Goal: Information Seeking & Learning: Learn about a topic

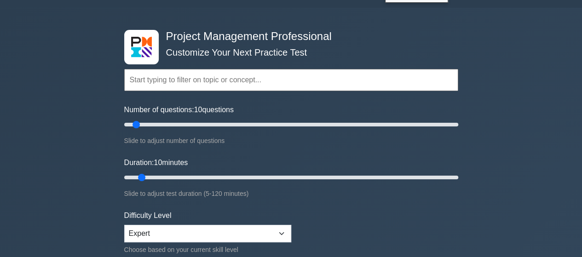
scroll to position [22, 0]
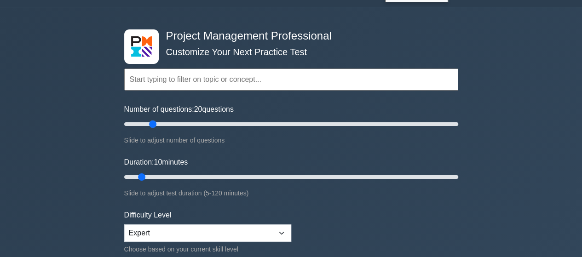
drag, startPoint x: 136, startPoint y: 126, endPoint x: 151, endPoint y: 126, distance: 14.7
type input "20"
click at [151, 126] on input "Number of questions: 20 questions" at bounding box center [291, 124] width 334 height 11
drag, startPoint x: 142, startPoint y: 178, endPoint x: 165, endPoint y: 179, distance: 23.0
type input "20"
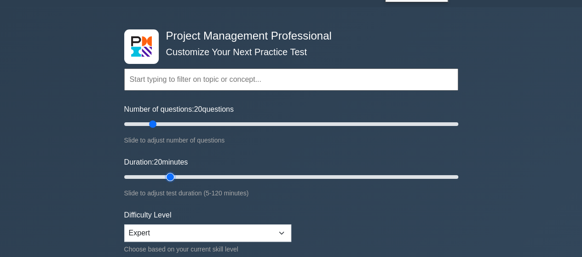
click at [165, 179] on input "Duration: 20 minutes" at bounding box center [291, 177] width 334 height 11
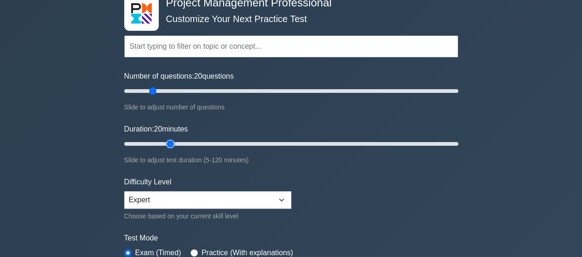
scroll to position [65, 0]
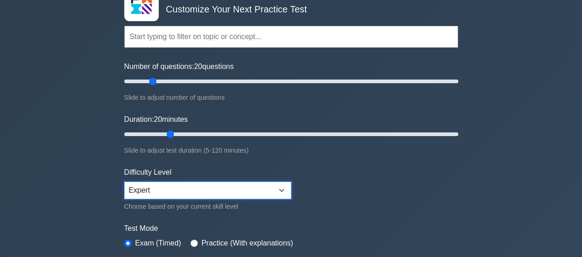
click at [282, 188] on select "Beginner Intermediate Expert" at bounding box center [207, 190] width 167 height 17
click at [124, 182] on select "Beginner Intermediate Expert" at bounding box center [207, 190] width 167 height 17
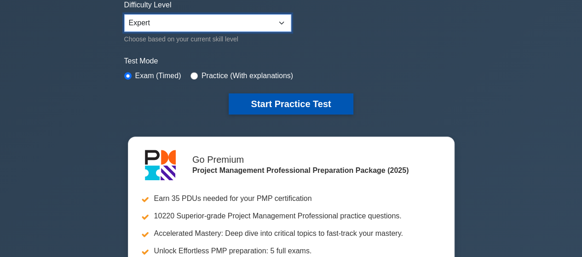
scroll to position [232, 0]
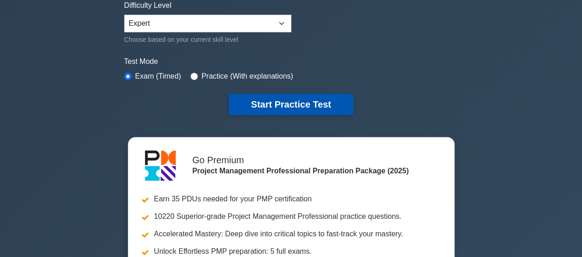
click at [295, 105] on button "Start Practice Test" at bounding box center [291, 104] width 124 height 21
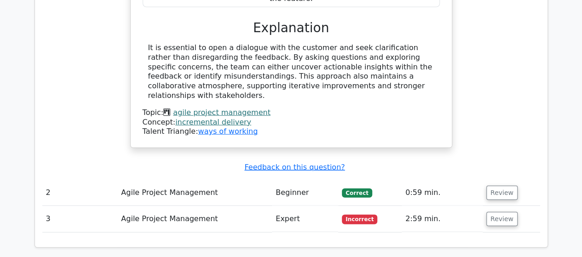
scroll to position [988, 0]
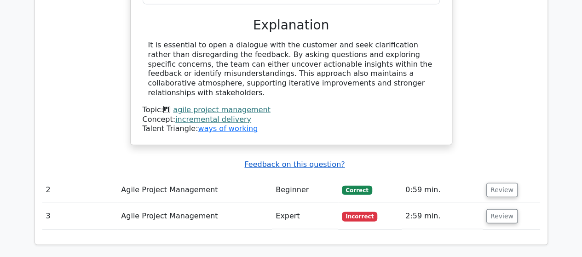
click at [293, 160] on u "Feedback on this question?" at bounding box center [294, 164] width 100 height 9
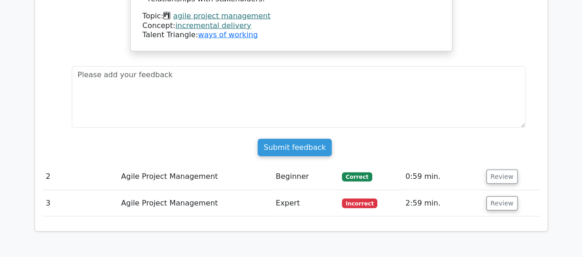
scroll to position [1082, 0]
click at [497, 169] on button "Review" at bounding box center [501, 176] width 31 height 14
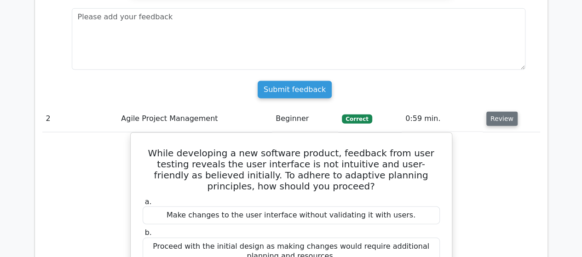
scroll to position [1139, 0]
click at [499, 112] on button "Review" at bounding box center [501, 119] width 31 height 14
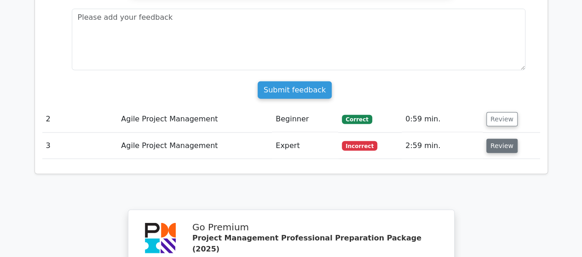
click at [497, 139] on button "Review" at bounding box center [501, 146] width 31 height 14
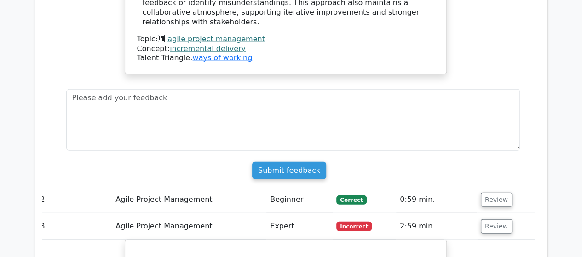
scroll to position [1060, 0]
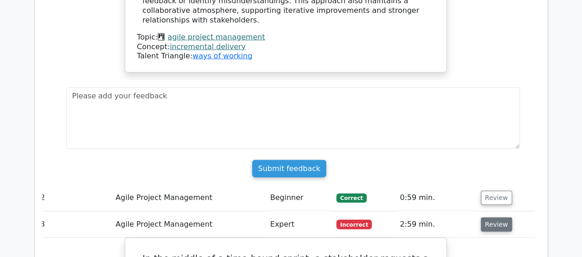
click at [493, 218] on button "Review" at bounding box center [496, 225] width 31 height 14
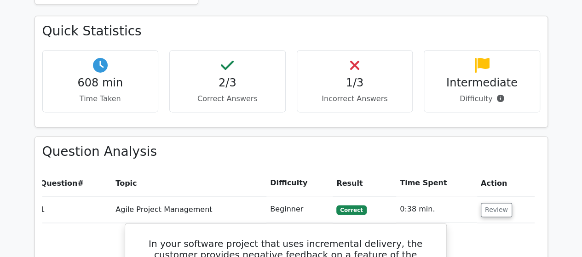
scroll to position [555, 0]
click at [493, 203] on button "Review" at bounding box center [496, 210] width 31 height 14
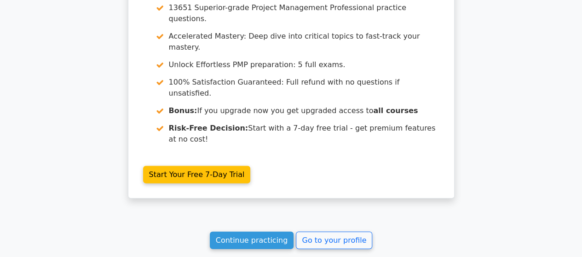
scroll to position [984, 0]
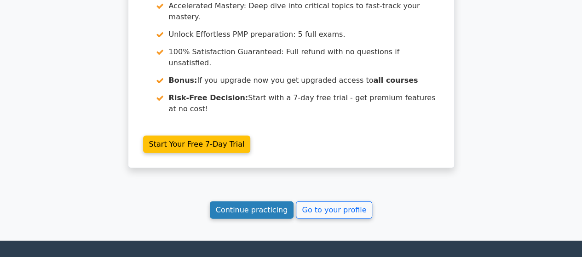
click at [247, 201] on link "Continue practicing" at bounding box center [252, 209] width 84 height 17
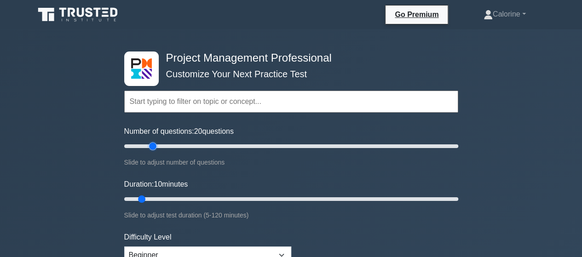
drag, startPoint x: 135, startPoint y: 146, endPoint x: 155, endPoint y: 144, distance: 19.9
type input "20"
click at [155, 144] on input "Number of questions: 20 questions" at bounding box center [291, 146] width 334 height 11
drag, startPoint x: 142, startPoint y: 198, endPoint x: 170, endPoint y: 197, distance: 27.6
type input "20"
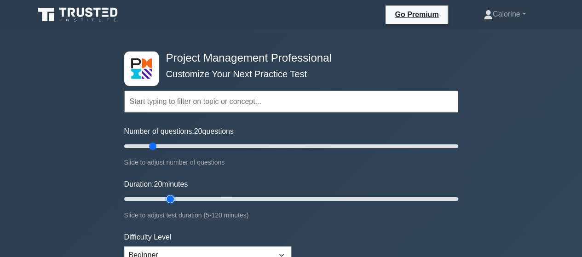
click at [170, 197] on input "Duration: 20 minutes" at bounding box center [291, 199] width 334 height 11
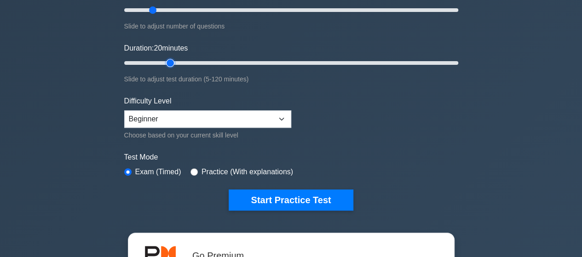
scroll to position [137, 0]
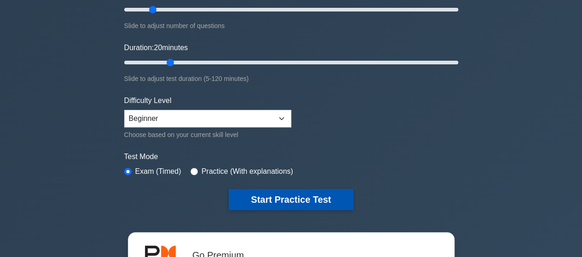
click at [271, 195] on button "Start Practice Test" at bounding box center [291, 199] width 124 height 21
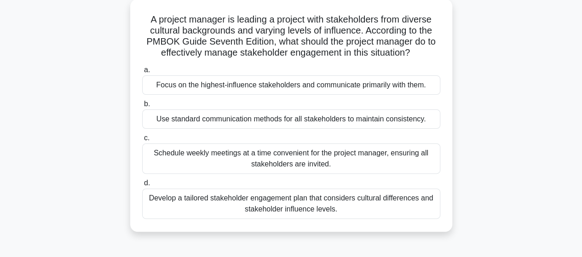
scroll to position [53, 0]
click at [299, 202] on div "Develop a tailored stakeholder engagement plan that considers cultural differen…" at bounding box center [291, 203] width 298 height 30
click at [142, 186] on input "d. Develop a tailored stakeholder engagement plan that considers cultural diffe…" at bounding box center [142, 183] width 0 height 6
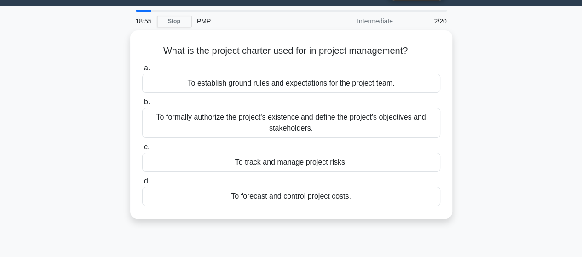
scroll to position [0, 0]
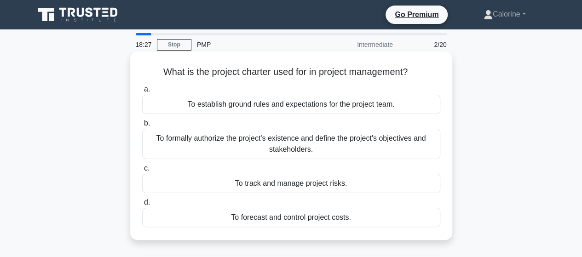
click at [267, 143] on div "To formally authorize the project's existence and define the project's objectiv…" at bounding box center [291, 144] width 298 height 30
click at [142, 126] on input "b. To formally authorize the project's existence and define the project's objec…" at bounding box center [142, 124] width 0 height 6
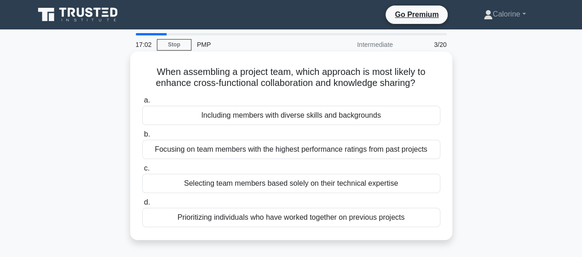
click at [319, 116] on div "Including members with diverse skills and backgrounds" at bounding box center [291, 115] width 298 height 19
click at [142, 103] on input "a. Including members with diverse skills and backgrounds" at bounding box center [142, 101] width 0 height 6
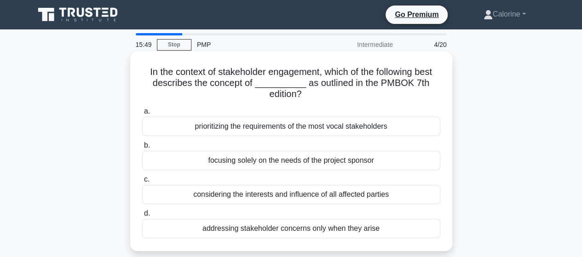
click at [273, 195] on div "considering the interests and influence of all affected parties" at bounding box center [291, 194] width 298 height 19
click at [142, 183] on input "c. considering the interests and influence of all affected parties" at bounding box center [142, 180] width 0 height 6
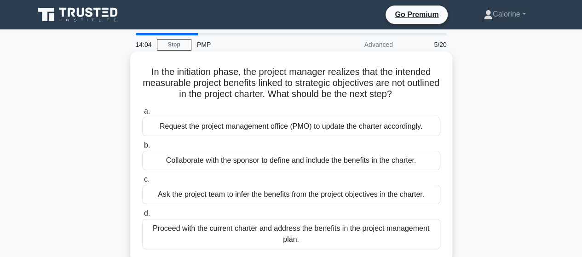
click at [269, 232] on div "Proceed with the current charter and address the benefits in the project manage…" at bounding box center [291, 234] width 298 height 30
click at [142, 217] on input "d. Proceed with the current charter and address the benefits in the project man…" at bounding box center [142, 214] width 0 height 6
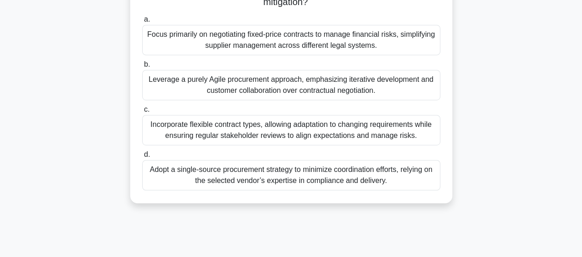
scroll to position [227, 0]
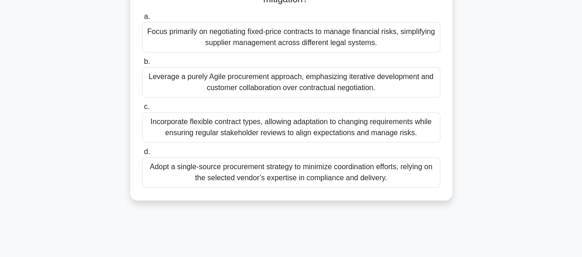
click at [258, 82] on div "Leverage a purely Agile procurement approach, emphasizing iterative development…" at bounding box center [291, 82] width 298 height 30
click at [142, 65] on input "b. Leverage a purely Agile procurement approach, emphasizing iterative developm…" at bounding box center [142, 62] width 0 height 6
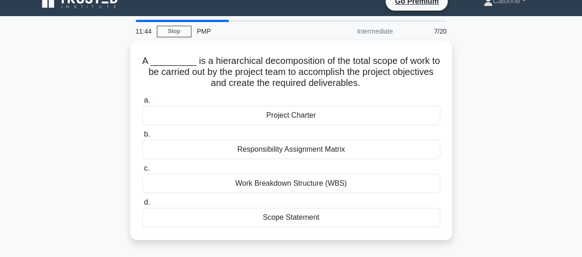
scroll to position [0, 0]
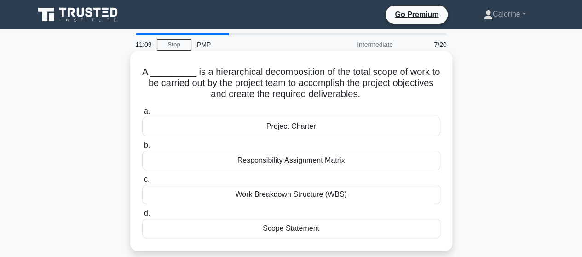
click at [263, 194] on div "Work Breakdown Structure (WBS)" at bounding box center [291, 194] width 298 height 19
click at [142, 183] on input "c. Work Breakdown Structure (WBS)" at bounding box center [142, 180] width 0 height 6
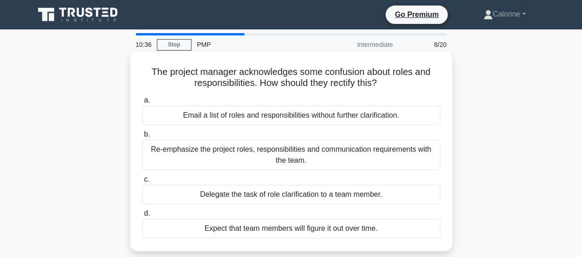
click at [228, 149] on div "Re-emphasize the project roles, responsibilities and communication requirements…" at bounding box center [291, 155] width 298 height 30
click at [142, 138] on input "b. Re-emphasize the project roles, responsibilities and communication requireme…" at bounding box center [142, 135] width 0 height 6
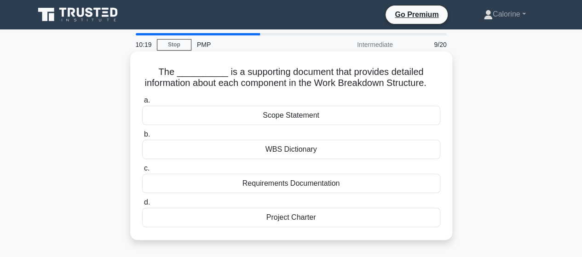
click at [271, 159] on div "WBS Dictionary" at bounding box center [291, 149] width 298 height 19
click at [142, 138] on input "b. WBS Dictionary" at bounding box center [142, 135] width 0 height 6
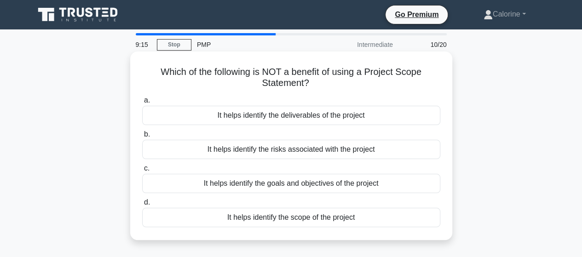
click at [282, 149] on div "It helps identify the risks associated with the project" at bounding box center [291, 149] width 298 height 19
click at [142, 138] on input "b. It helps identify the risks associated with the project" at bounding box center [142, 135] width 0 height 6
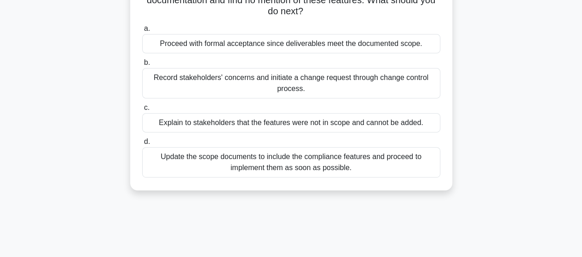
scroll to position [141, 0]
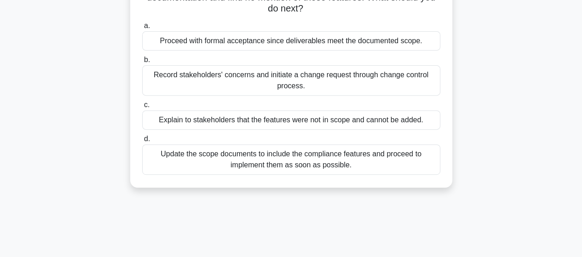
click at [272, 77] on div "Record stakeholders' concerns and initiate a change request through change cont…" at bounding box center [291, 80] width 298 height 30
click at [142, 63] on input "b. Record stakeholders' concerns and initiate a change request through change c…" at bounding box center [142, 60] width 0 height 6
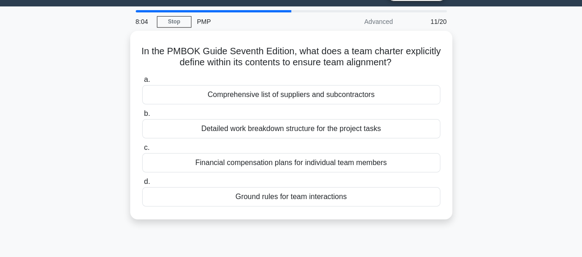
scroll to position [0, 0]
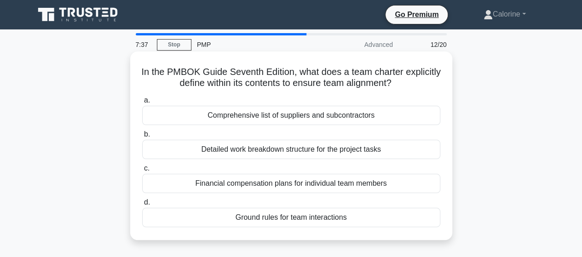
click at [283, 218] on div "Ground rules for team interactions" at bounding box center [291, 217] width 298 height 19
click at [142, 206] on input "d. Ground rules for team interactions" at bounding box center [142, 203] width 0 height 6
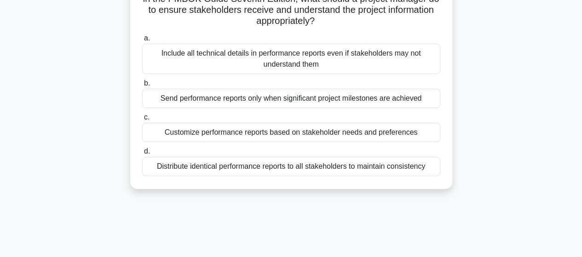
scroll to position [85, 0]
click at [263, 136] on div "Customize performance reports based on stakeholder needs and preferences" at bounding box center [291, 131] width 298 height 19
click at [142, 120] on input "c. Customize performance reports based on stakeholder needs and preferences" at bounding box center [142, 117] width 0 height 6
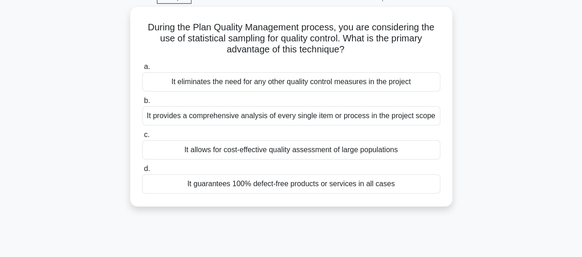
scroll to position [47, 0]
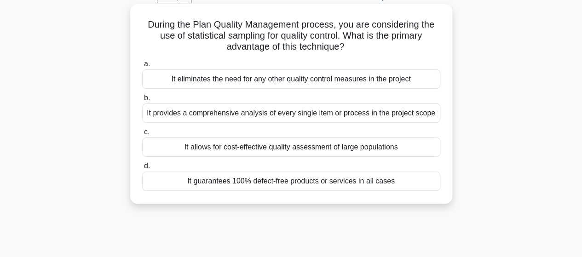
click at [276, 184] on div "It guarantees 100% defect-free products or services in all cases" at bounding box center [291, 181] width 298 height 19
click at [142, 169] on input "d. It guarantees 100% defect-free products or services in all cases" at bounding box center [142, 166] width 0 height 6
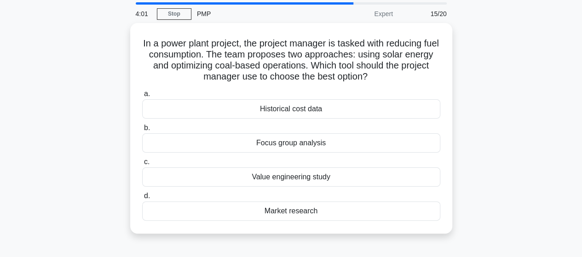
scroll to position [31, 0]
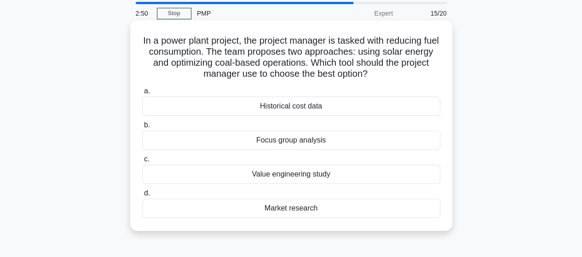
click at [283, 207] on div "Market research" at bounding box center [291, 208] width 298 height 19
click at [142, 196] on input "d. Market research" at bounding box center [142, 193] width 0 height 6
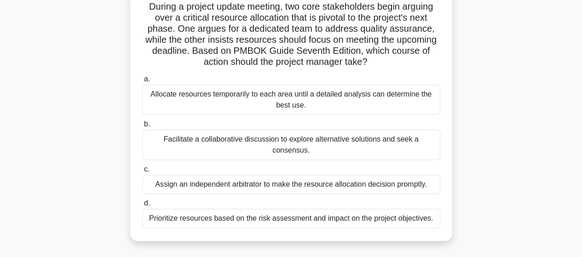
scroll to position [70, 0]
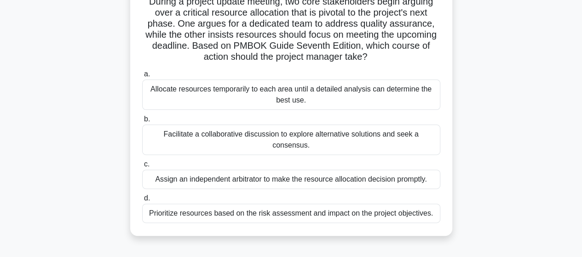
click at [300, 138] on div "Facilitate a collaborative discussion to explore alternative solutions and seek…" at bounding box center [291, 140] width 298 height 30
click at [142, 122] on input "b. Facilitate a collaborative discussion to explore alternative solutions and s…" at bounding box center [142, 119] width 0 height 6
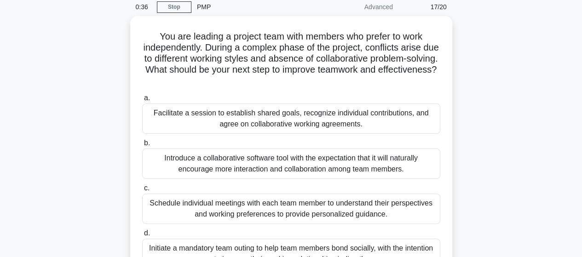
scroll to position [37, 0]
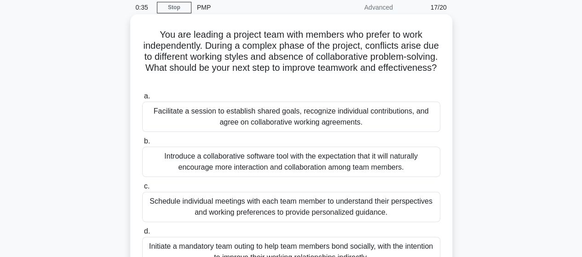
click at [289, 122] on div "Facilitate a session to establish shared goals, recognize individual contributi…" at bounding box center [291, 117] width 298 height 30
click at [142, 99] on input "a. Facilitate a session to establish shared goals, recognize individual contrib…" at bounding box center [142, 96] width 0 height 6
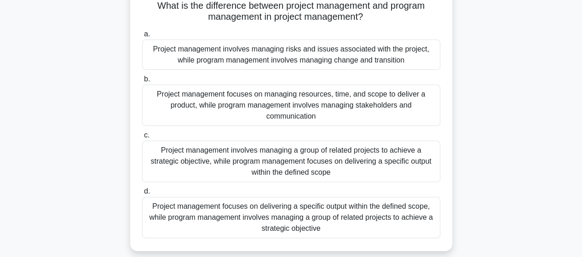
scroll to position [67, 0]
click at [294, 215] on div "Project management focuses on delivering a specific output within the defined s…" at bounding box center [291, 216] width 298 height 41
click at [142, 194] on input "d. Project management focuses on delivering a specific output within the define…" at bounding box center [142, 191] width 0 height 6
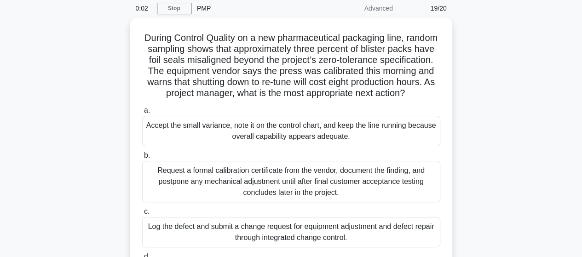
scroll to position [0, 0]
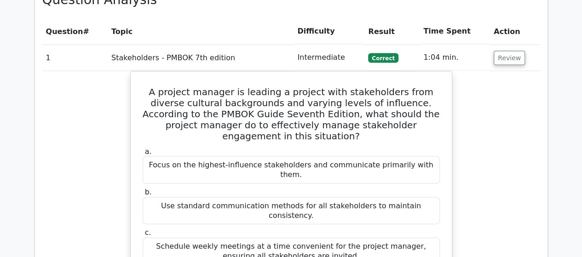
scroll to position [879, 0]
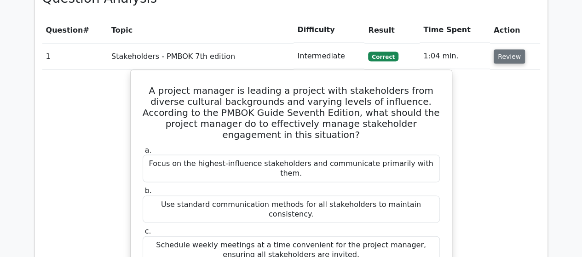
click at [502, 50] on button "Review" at bounding box center [509, 57] width 31 height 14
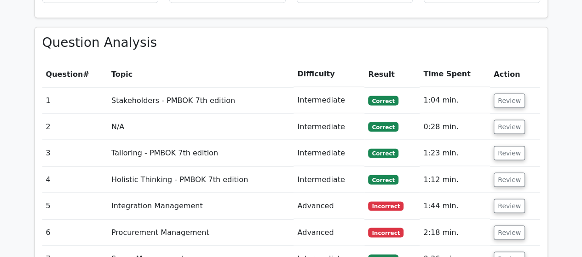
scroll to position [836, 0]
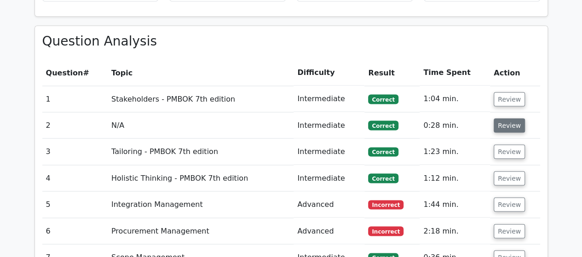
click at [510, 118] on button "Review" at bounding box center [509, 125] width 31 height 14
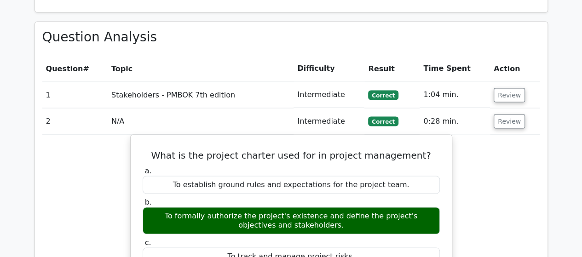
scroll to position [840, 0]
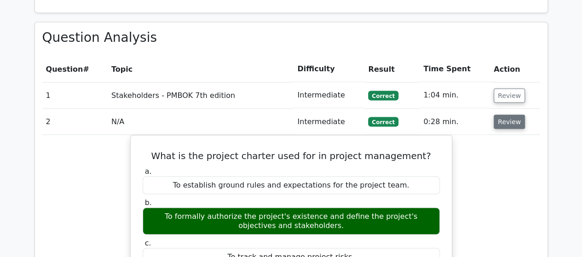
click at [506, 115] on button "Review" at bounding box center [509, 122] width 31 height 14
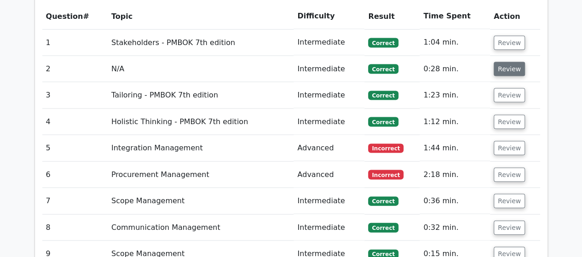
scroll to position [892, 0]
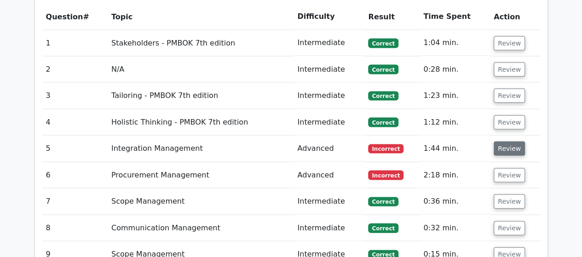
click at [505, 142] on button "Review" at bounding box center [509, 149] width 31 height 14
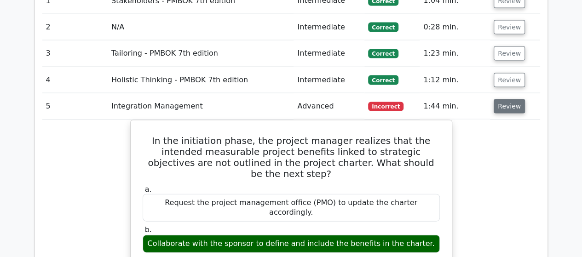
scroll to position [934, 0]
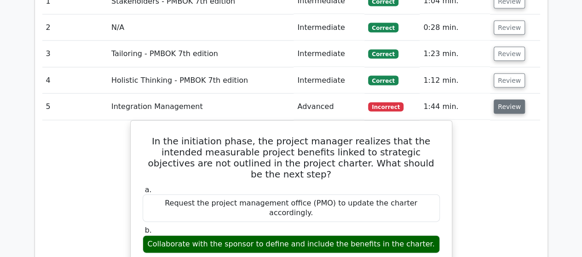
click at [500, 100] on button "Review" at bounding box center [509, 107] width 31 height 14
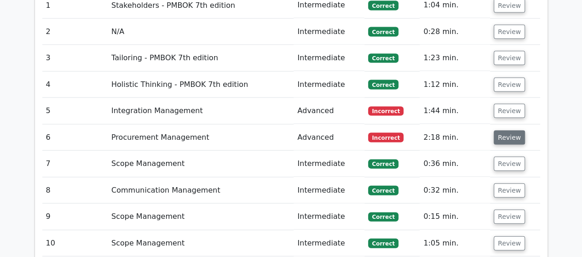
scroll to position [939, 0]
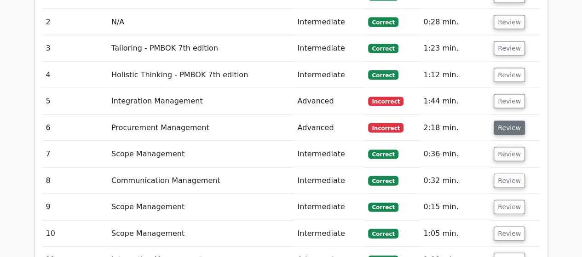
click at [507, 121] on button "Review" at bounding box center [509, 128] width 31 height 14
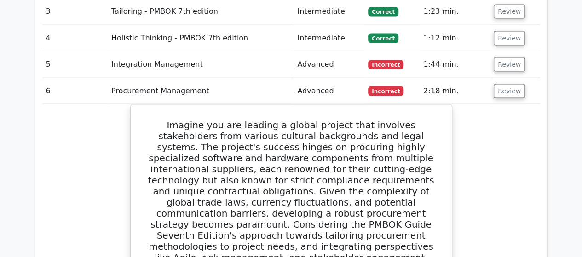
scroll to position [976, 0]
click at [503, 85] on button "Review" at bounding box center [509, 92] width 31 height 14
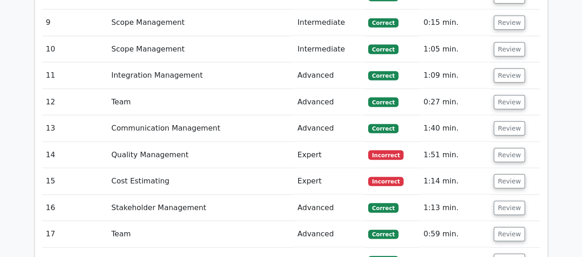
scroll to position [1126, 0]
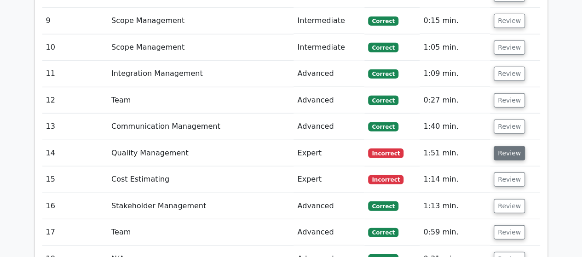
click at [506, 146] on button "Review" at bounding box center [509, 153] width 31 height 14
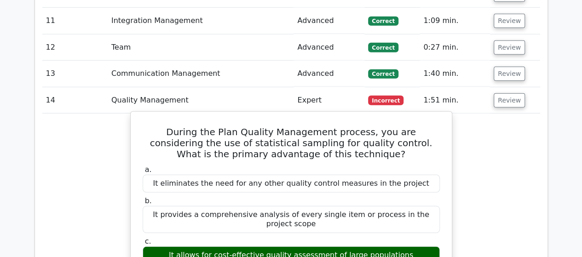
scroll to position [1178, 0]
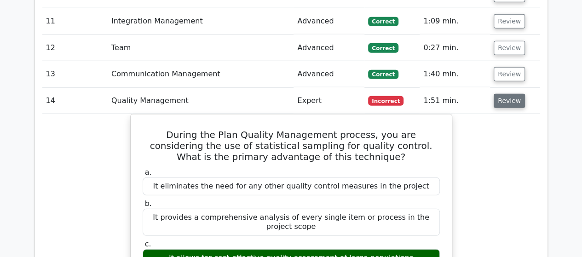
click at [507, 94] on button "Review" at bounding box center [509, 101] width 31 height 14
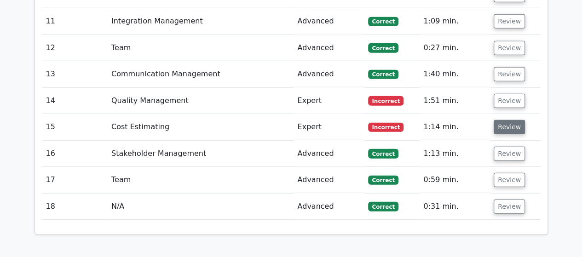
click at [501, 120] on button "Review" at bounding box center [509, 127] width 31 height 14
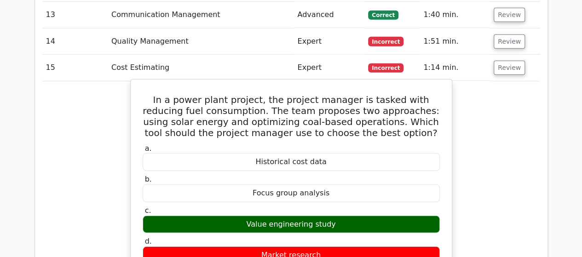
scroll to position [1238, 0]
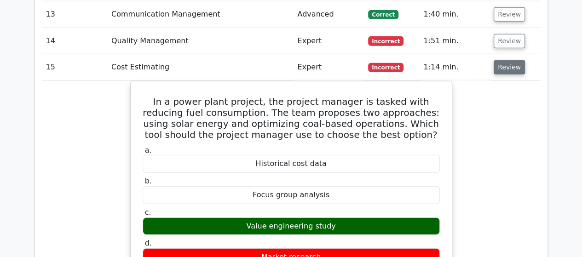
click at [500, 60] on button "Review" at bounding box center [509, 67] width 31 height 14
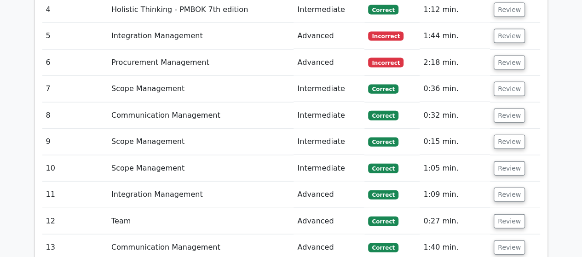
scroll to position [1000, 0]
